Goal: Task Accomplishment & Management: Use online tool/utility

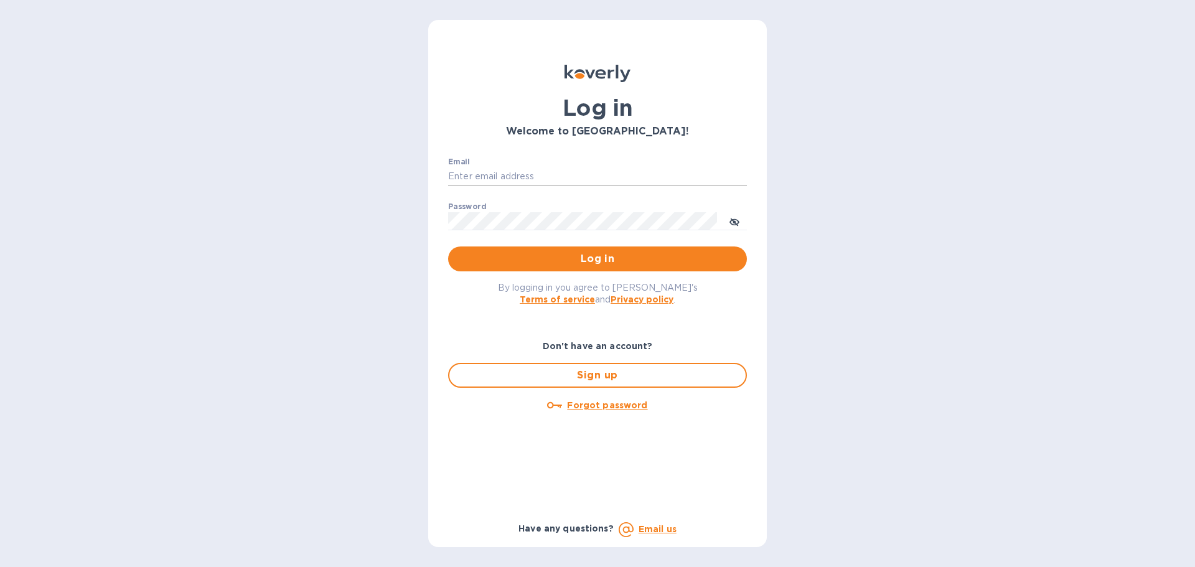
click at [534, 175] on input "Email" at bounding box center [597, 176] width 299 height 19
type input "[PERSON_NAME][EMAIL_ADDRESS][DOMAIN_NAME]"
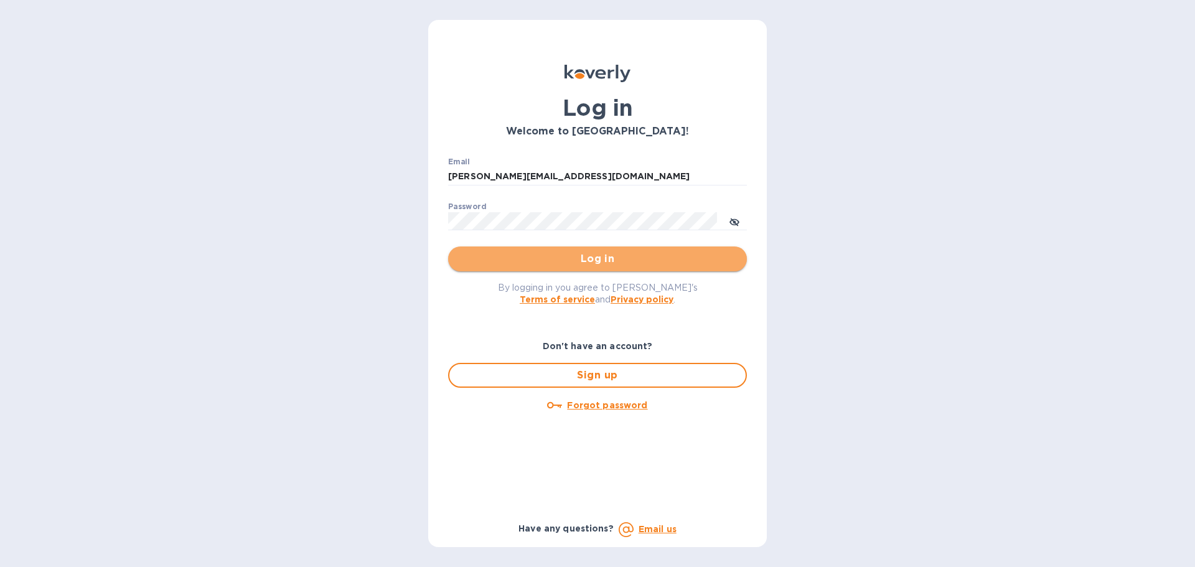
click at [594, 260] on span "Log in" at bounding box center [597, 258] width 279 height 15
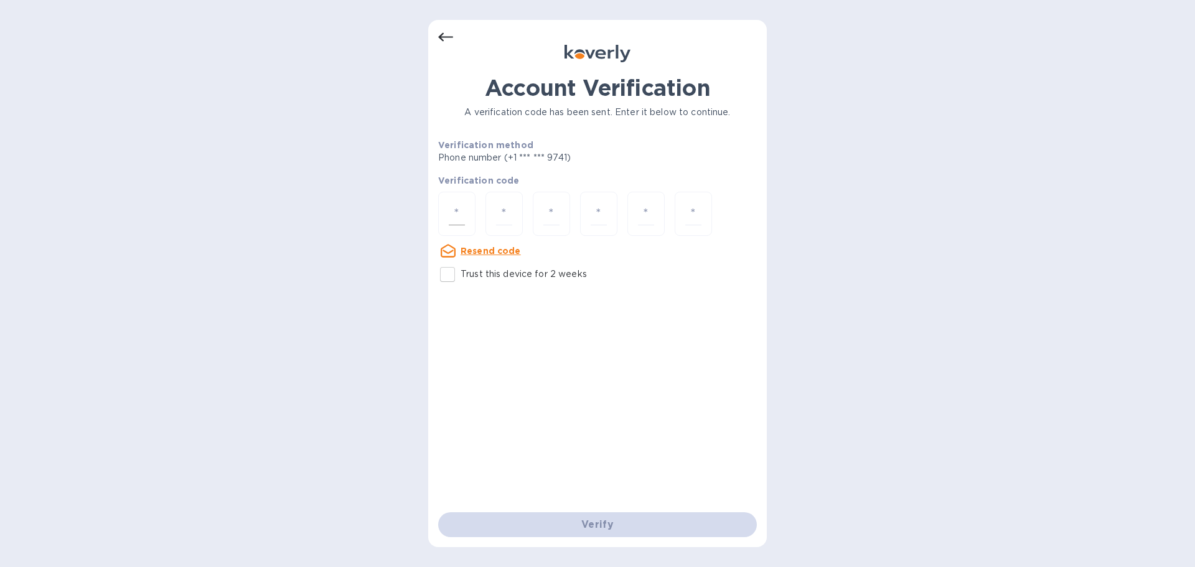
click at [447, 209] on div at bounding box center [456, 214] width 37 height 44
paste input "9"
type input "9"
type input "1"
type input "3"
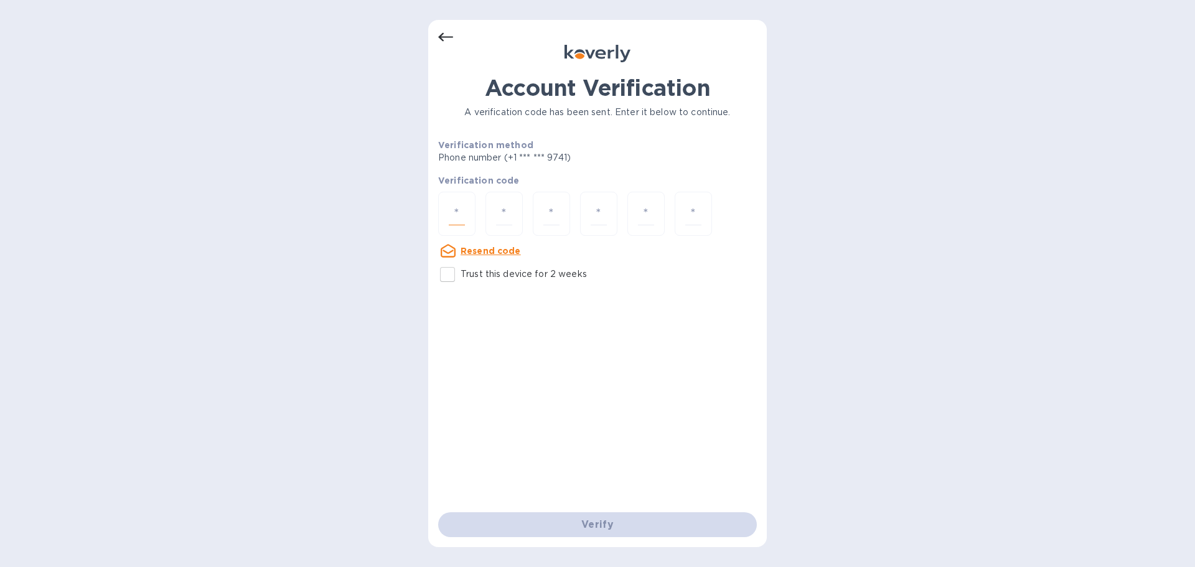
type input "2"
type input "3"
type input "0"
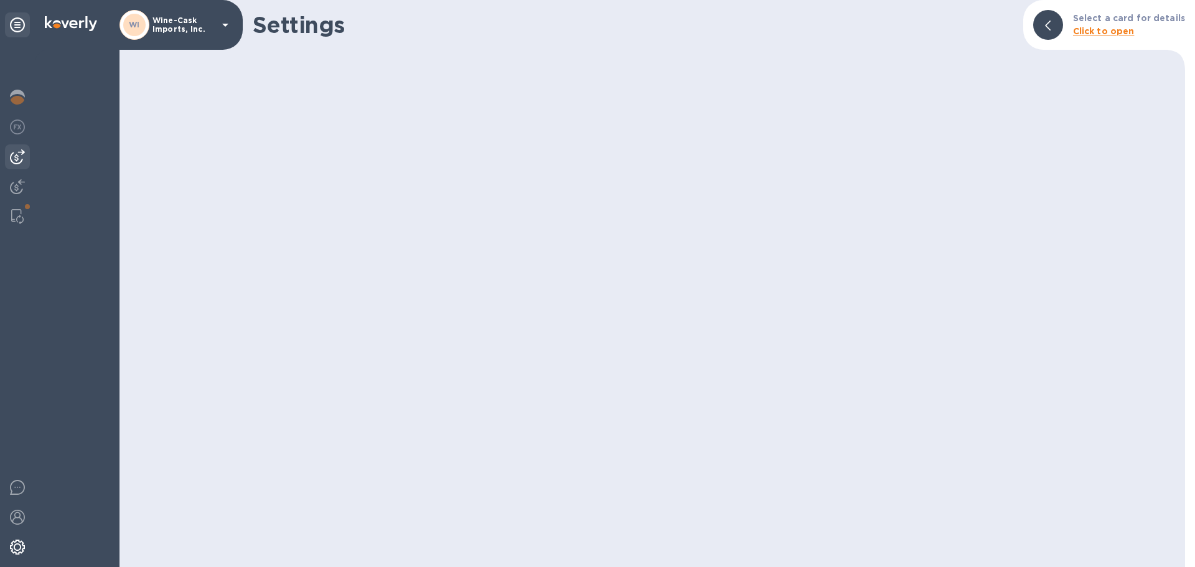
click at [17, 159] on img at bounding box center [17, 156] width 15 height 15
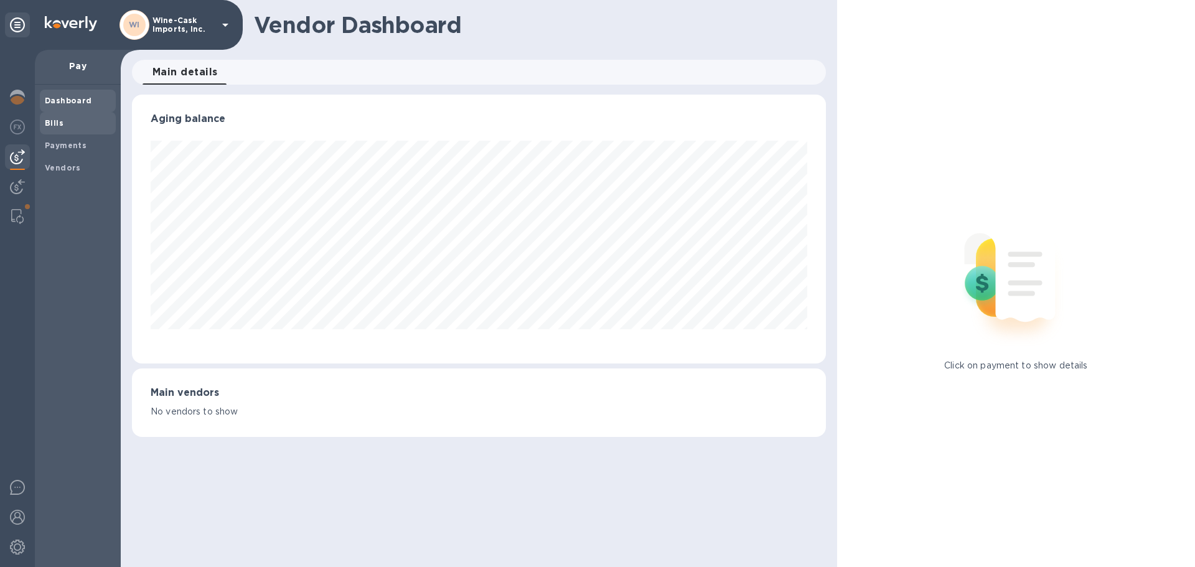
scroll to position [621929, 621509]
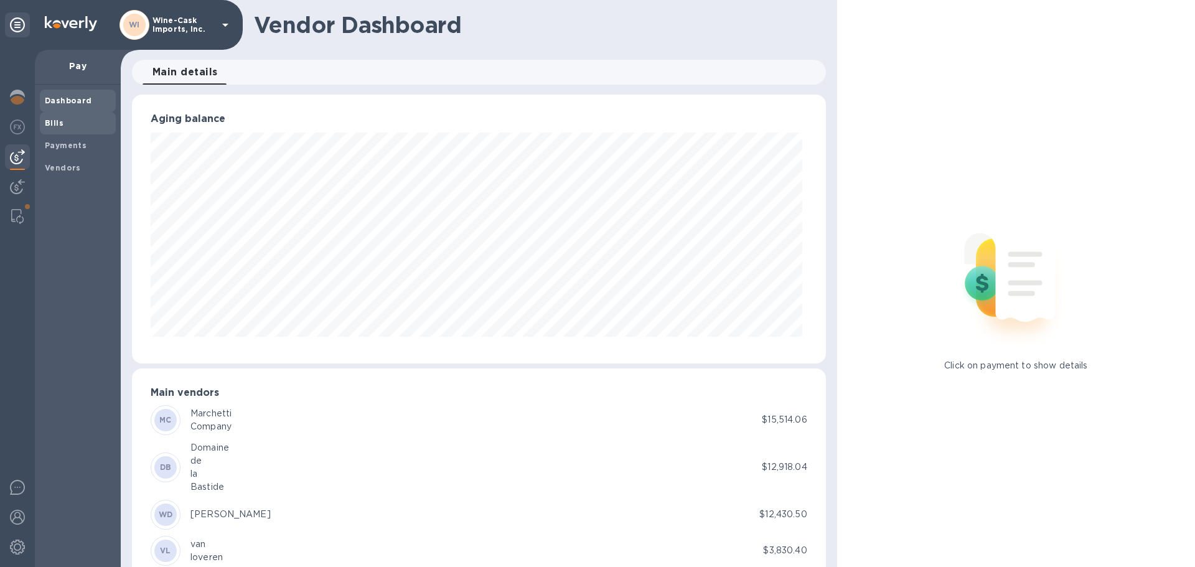
click at [49, 126] on b "Bills" at bounding box center [54, 122] width 19 height 9
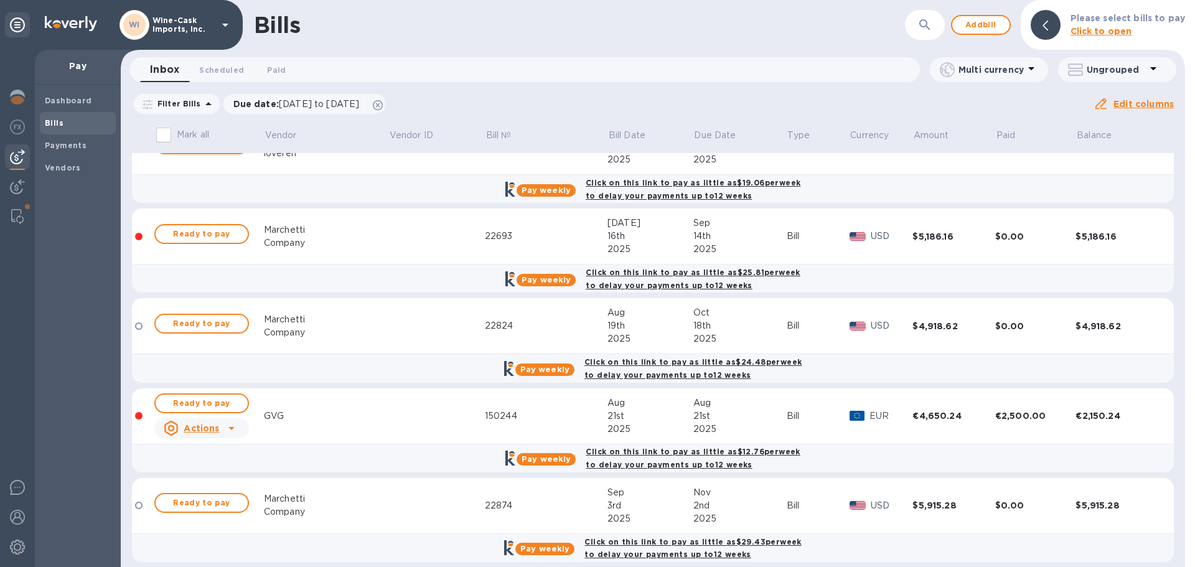
scroll to position [249, 0]
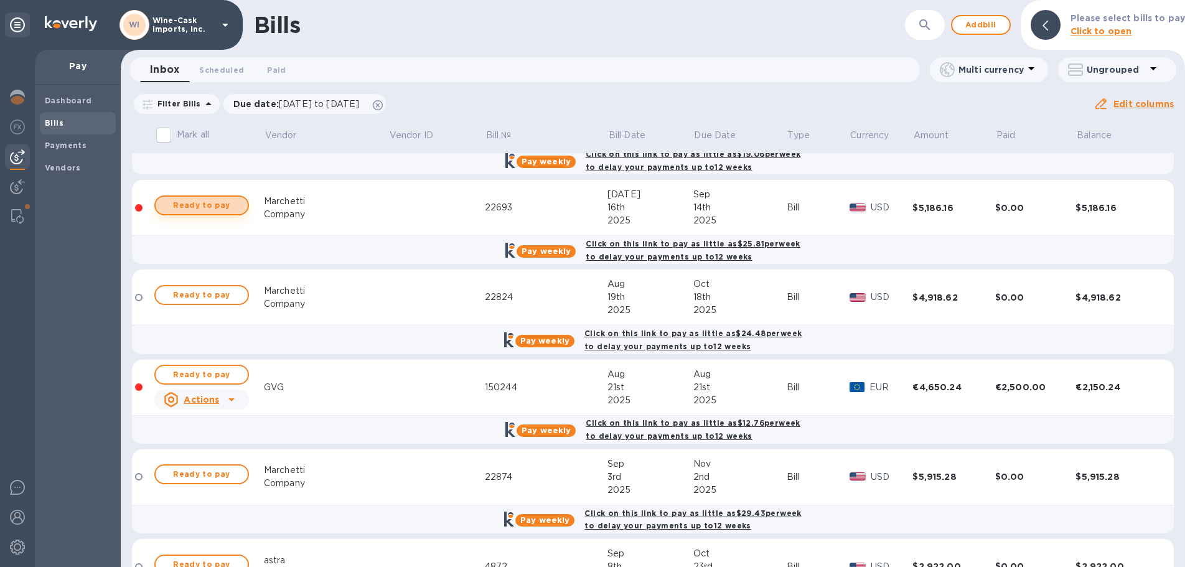
click at [203, 203] on span "Ready to pay" at bounding box center [202, 205] width 72 height 15
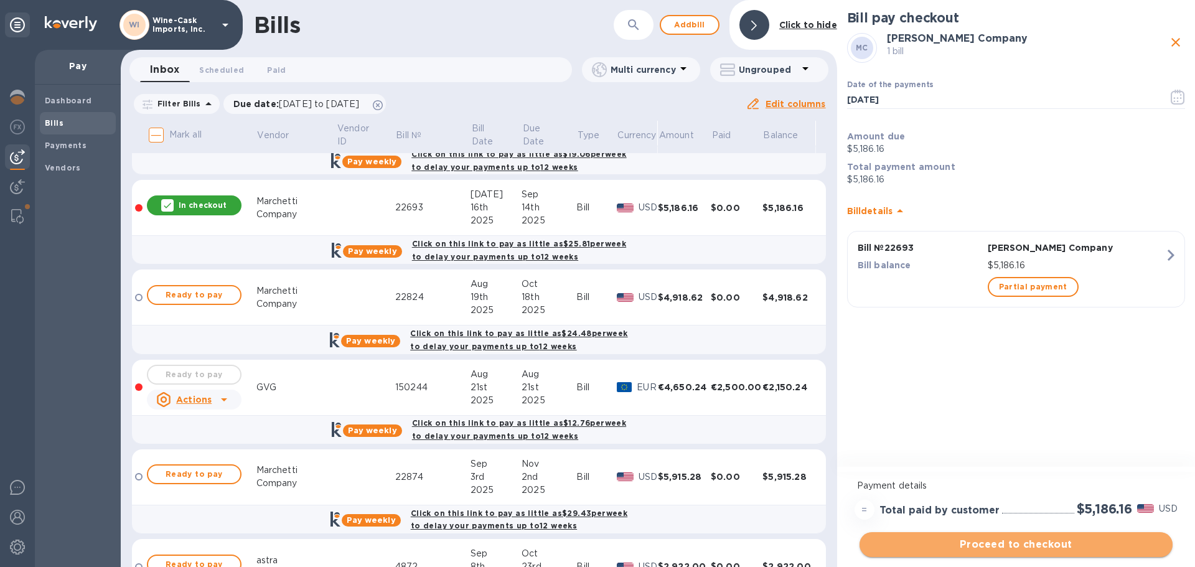
click at [997, 544] on span "Proceed to checkout" at bounding box center [1015, 544] width 293 height 15
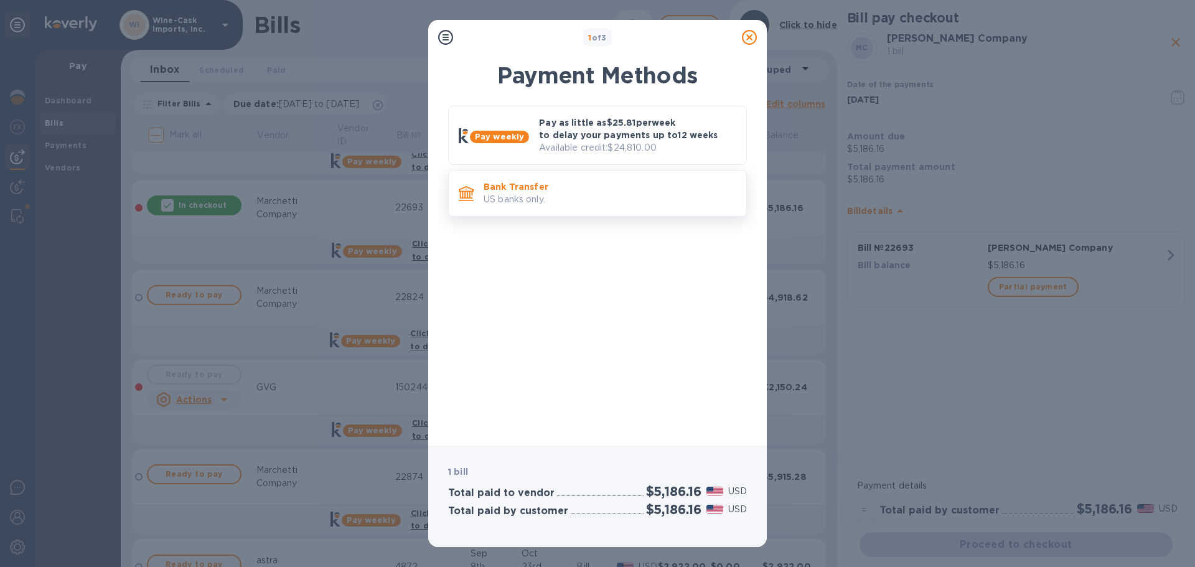
click at [534, 197] on p "US banks only." at bounding box center [609, 199] width 253 height 13
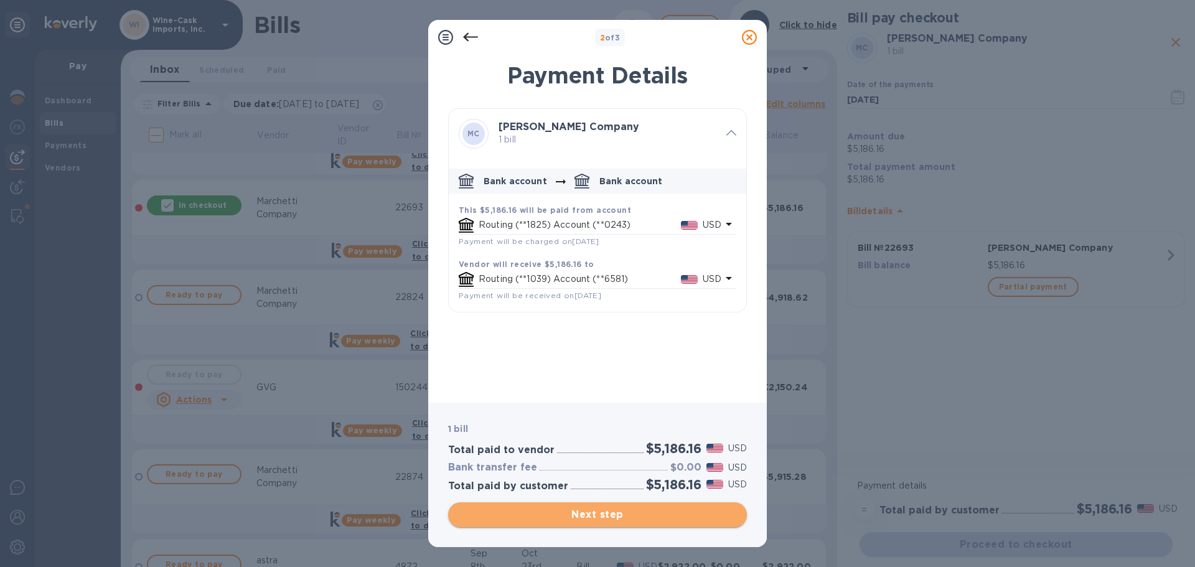
click at [632, 513] on span "Next step" at bounding box center [597, 514] width 279 height 15
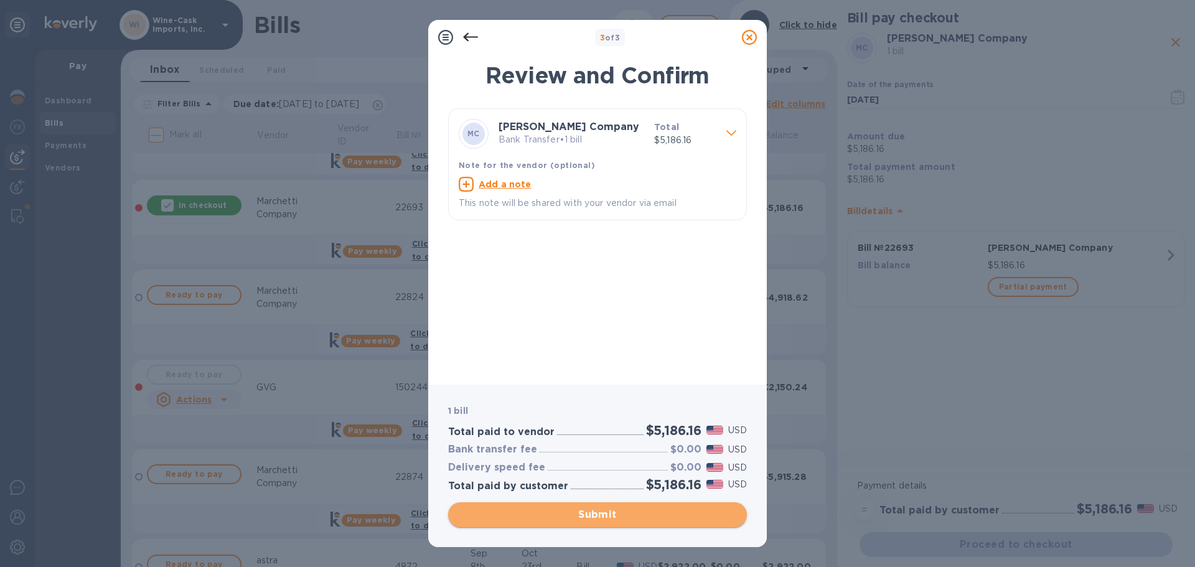
click at [626, 512] on span "Submit" at bounding box center [597, 514] width 279 height 15
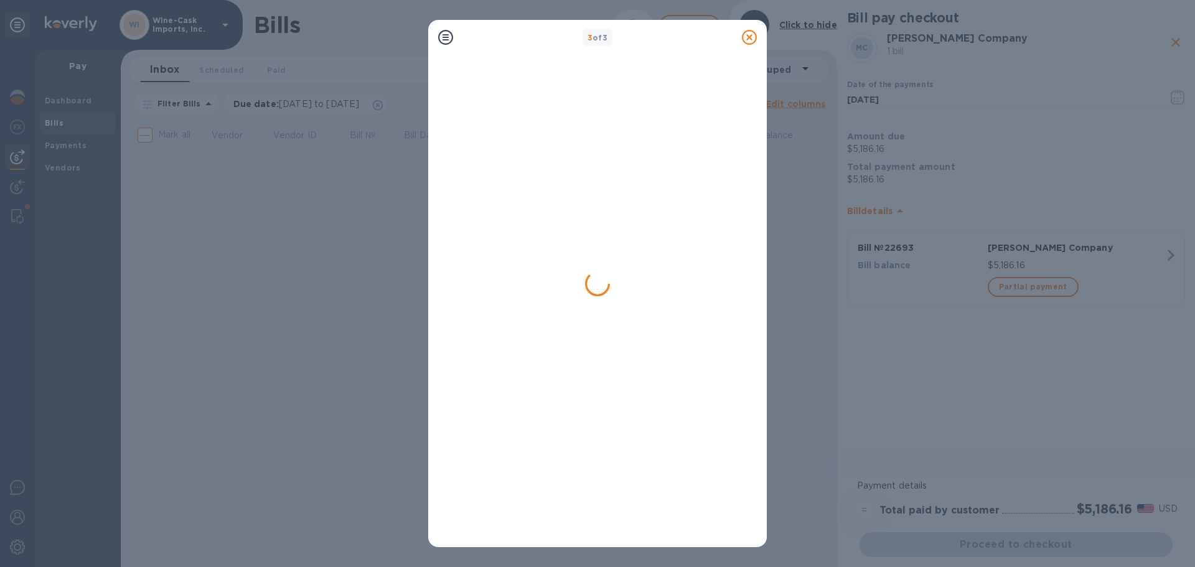
scroll to position [0, 0]
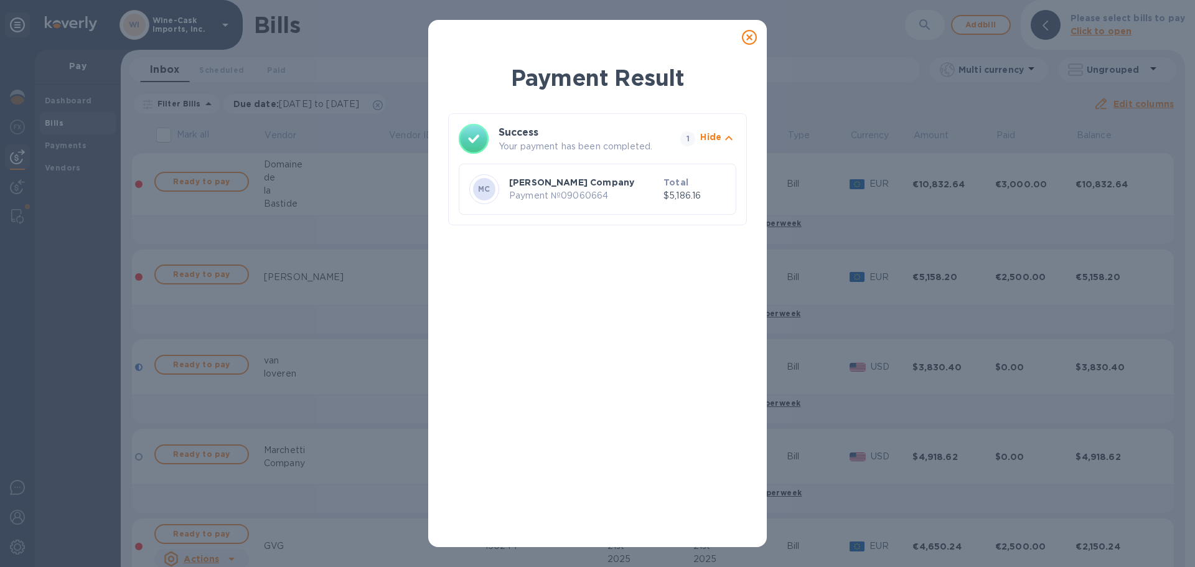
click at [745, 39] on icon at bounding box center [749, 37] width 15 height 15
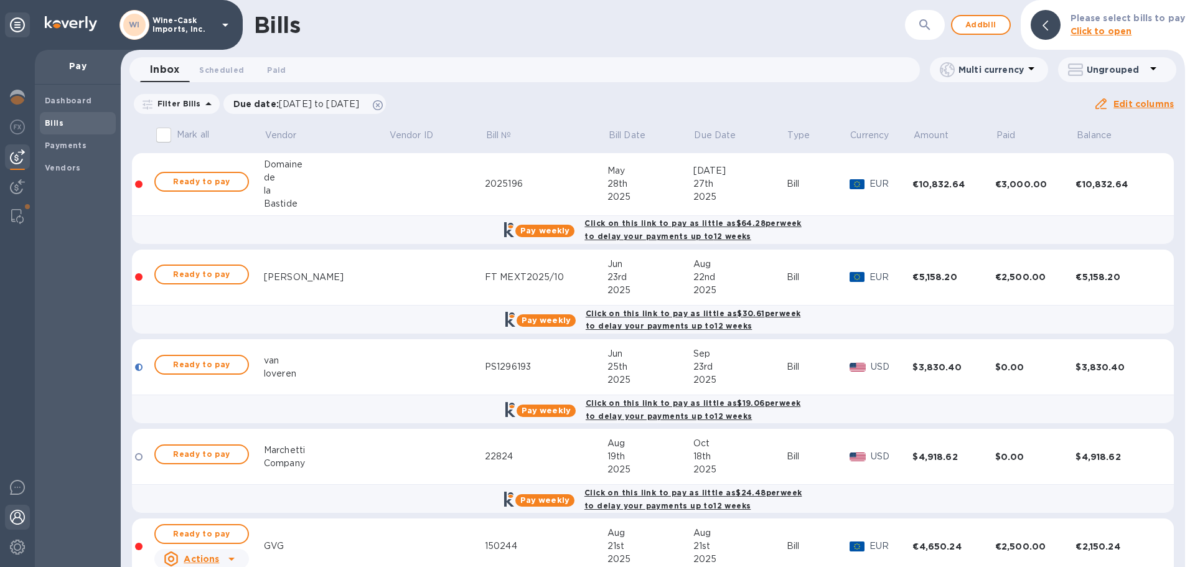
click at [17, 515] on img at bounding box center [17, 517] width 15 height 15
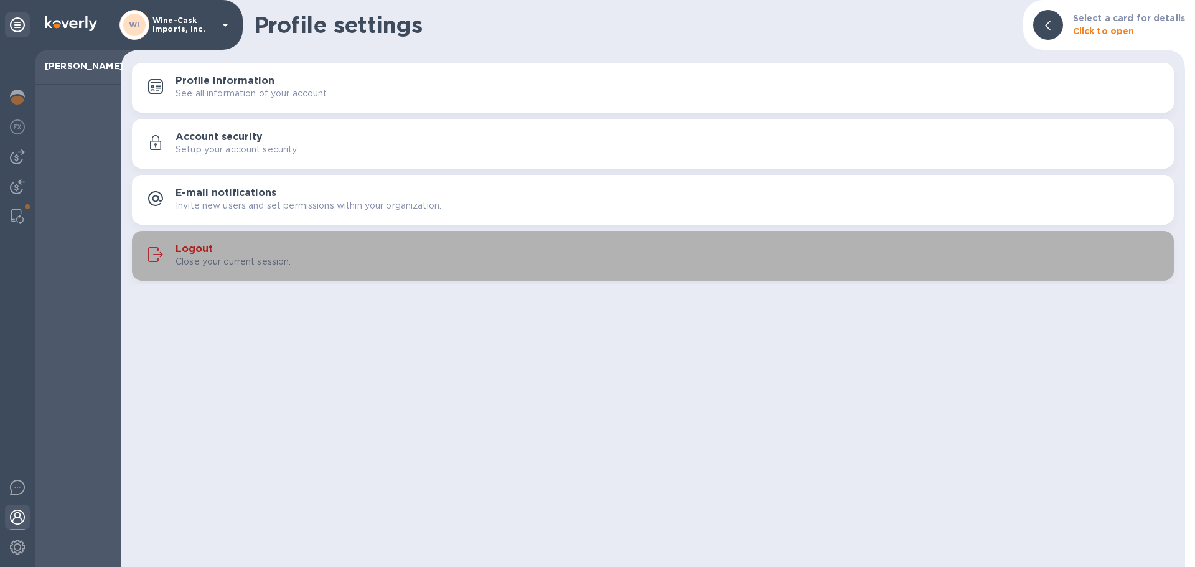
click at [205, 250] on h3 "Logout" at bounding box center [193, 249] width 37 height 12
